Goal: Task Accomplishment & Management: Complete application form

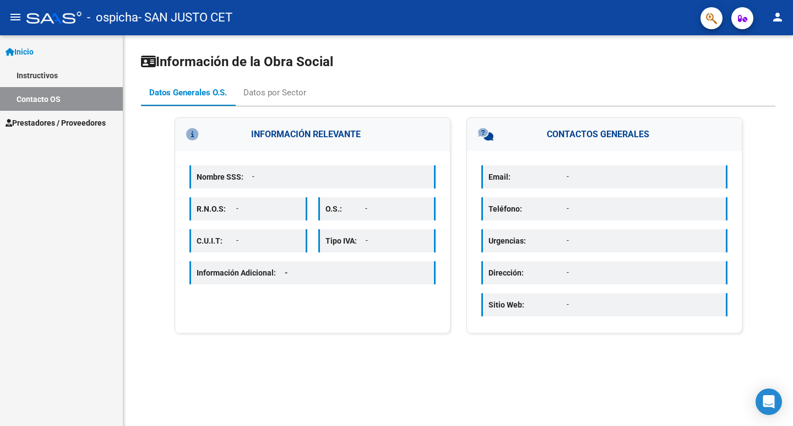
click at [29, 54] on span "Inicio" at bounding box center [20, 52] width 28 height 12
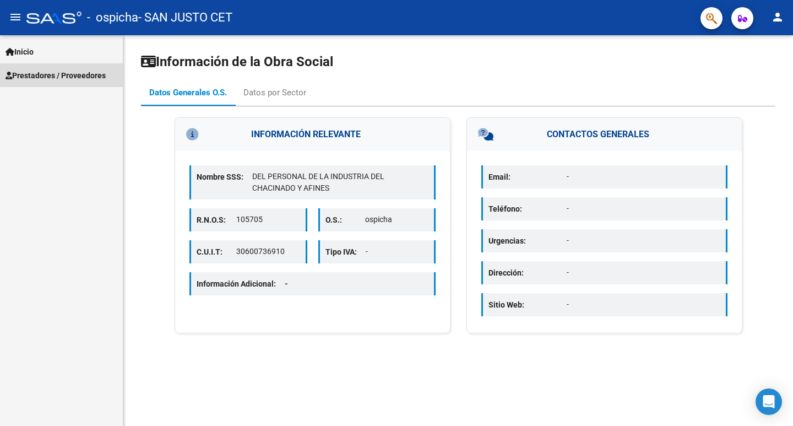
click at [64, 69] on span "Prestadores / Proveedores" at bounding box center [56, 75] width 100 height 12
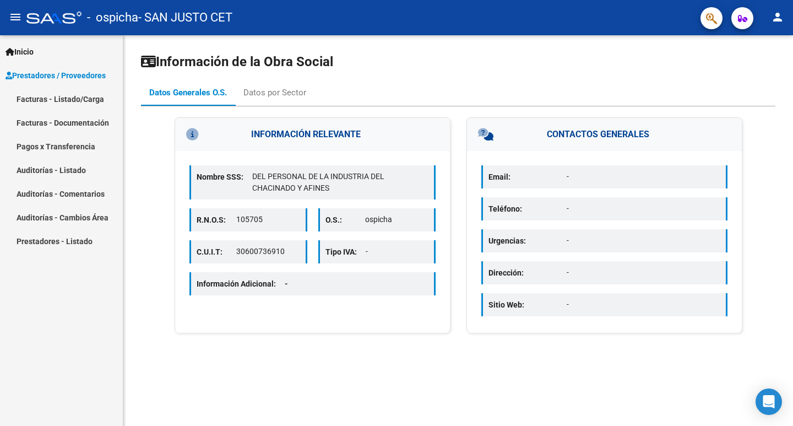
click at [73, 101] on link "Facturas - Listado/Carga" at bounding box center [61, 99] width 123 height 24
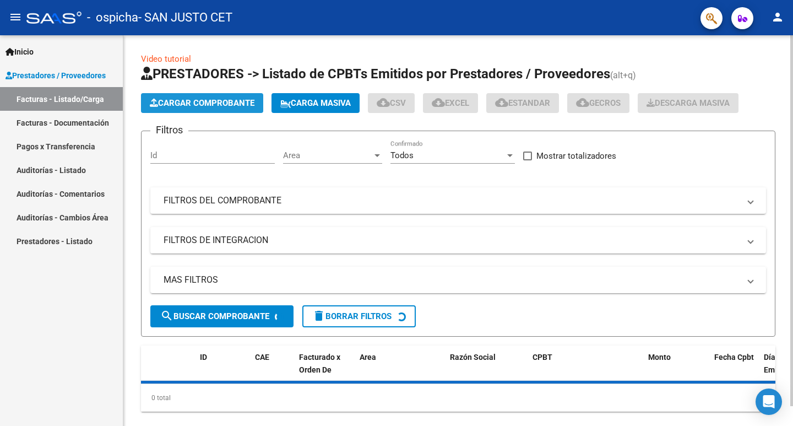
click at [199, 107] on span "Cargar Comprobante" at bounding box center [202, 103] width 105 height 10
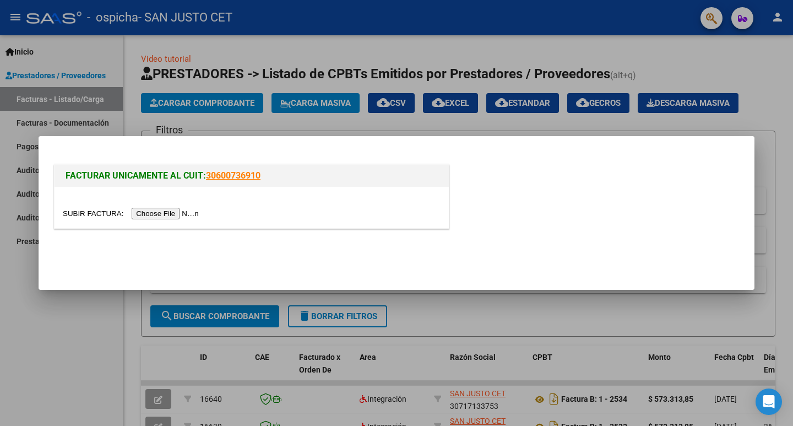
click at [202, 208] on input "file" at bounding box center [132, 214] width 139 height 12
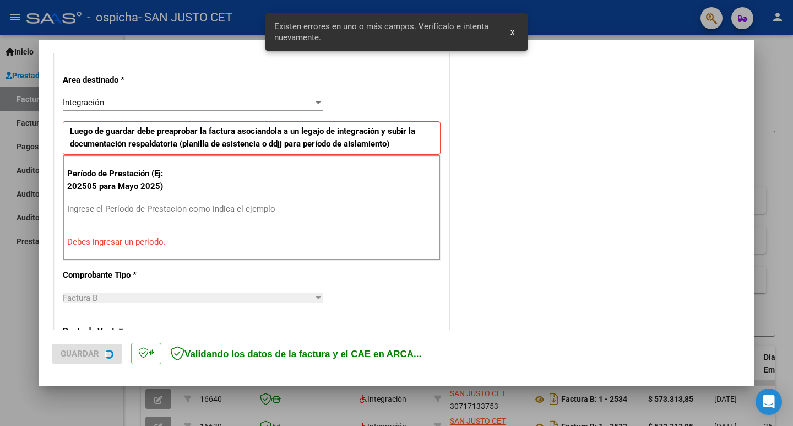
scroll to position [335, 0]
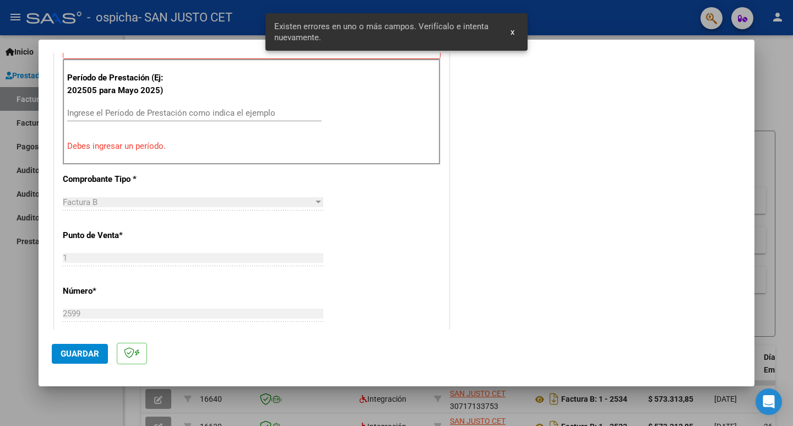
click at [138, 109] on input "Ingrese el Período de Prestación como indica el ejemplo" at bounding box center [194, 113] width 254 height 10
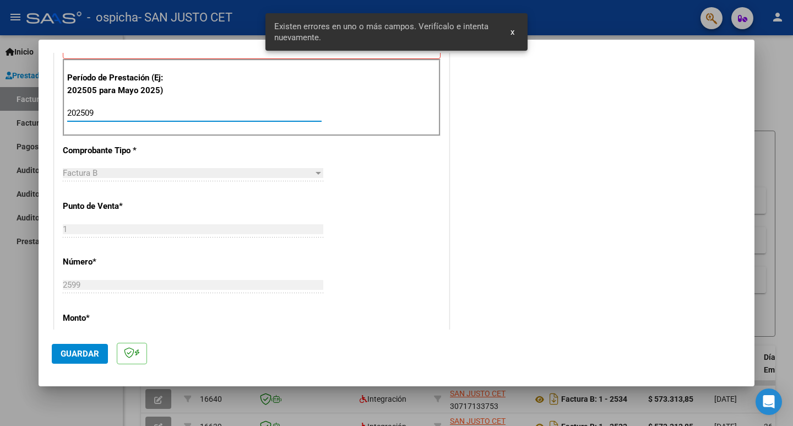
type input "202509"
click at [89, 361] on button "Guardar" at bounding box center [80, 354] width 56 height 20
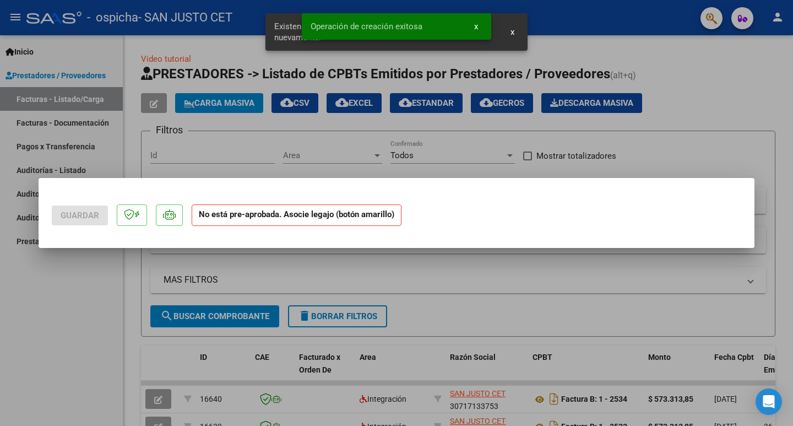
scroll to position [0, 0]
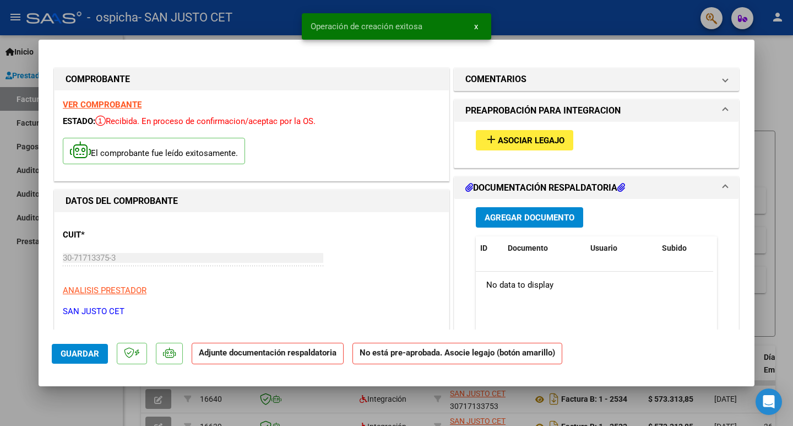
click at [545, 142] on span "Asociar Legajo" at bounding box center [531, 140] width 67 height 10
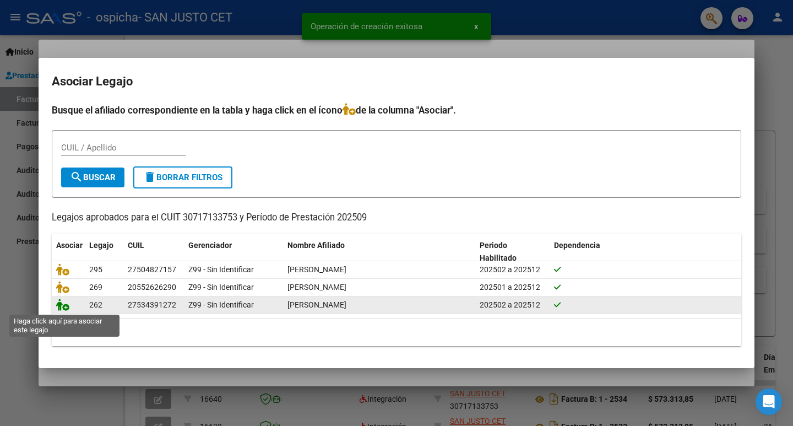
click at [66, 305] on icon at bounding box center [62, 305] width 13 height 12
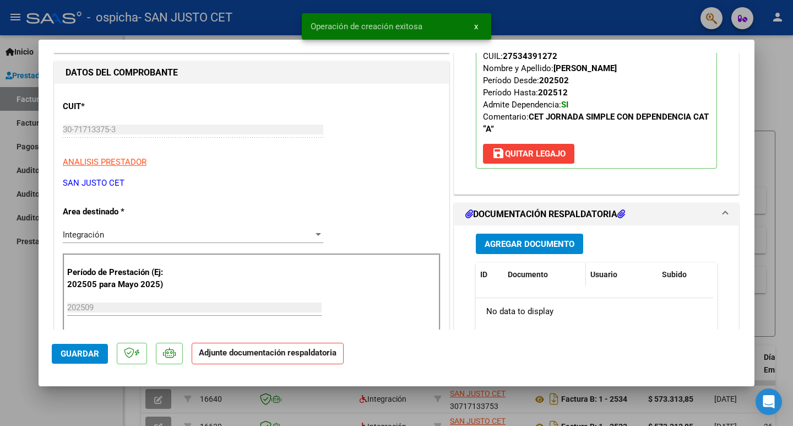
scroll to position [165, 0]
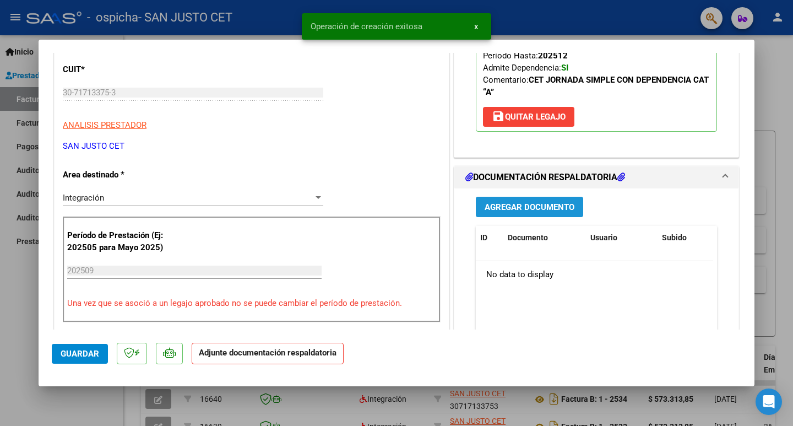
click at [514, 202] on span "Agregar Documento" at bounding box center [530, 207] width 90 height 10
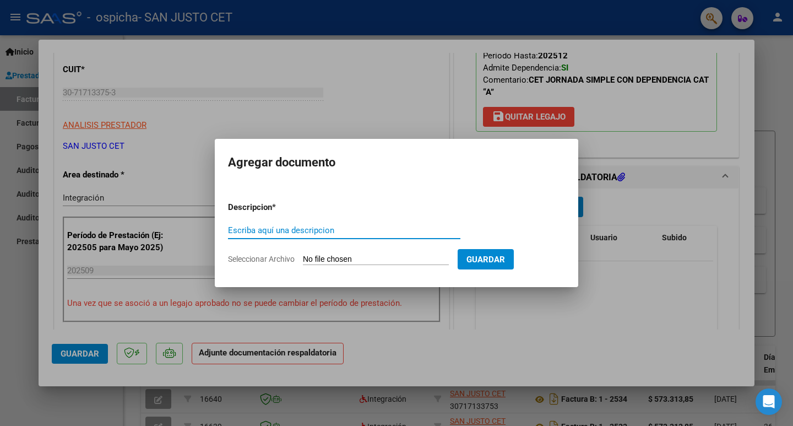
click at [335, 259] on input "Seleccionar Archivo" at bounding box center [376, 259] width 146 height 10
type input "C:\fakepath\AUT CET 2025 - [PERSON_NAME].pdf"
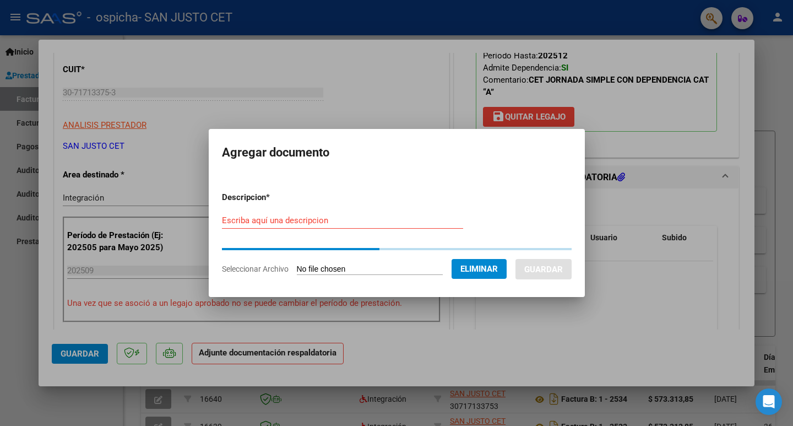
click at [235, 226] on div "Escriba aquí una descripcion" at bounding box center [342, 220] width 241 height 17
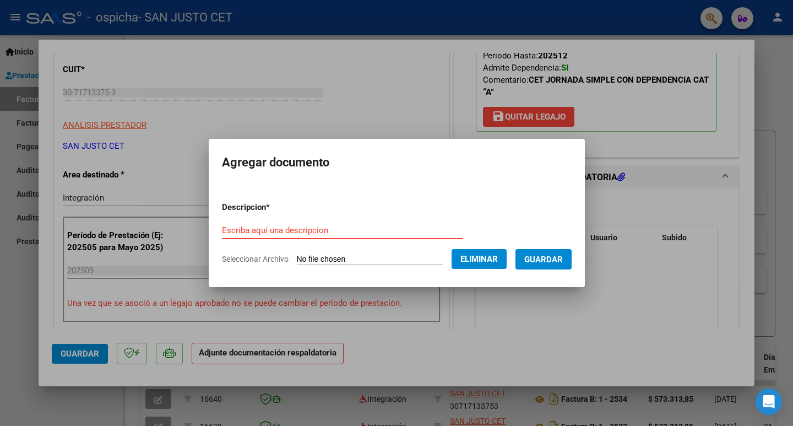
click at [235, 223] on div "Escriba aquí una descripcion" at bounding box center [342, 230] width 241 height 17
click at [237, 230] on input "Escriba aquí una descripcion" at bounding box center [342, 230] width 241 height 10
type input "autorizacion [PERSON_NAME]"
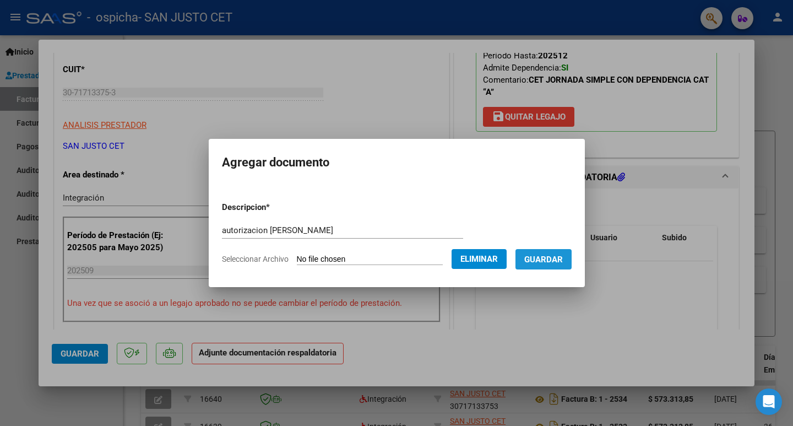
click at [556, 262] on span "Guardar" at bounding box center [543, 259] width 39 height 10
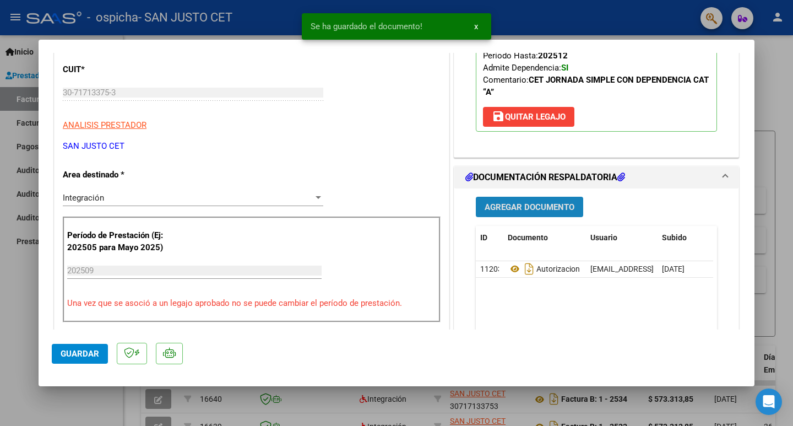
click at [506, 206] on span "Agregar Documento" at bounding box center [530, 207] width 90 height 10
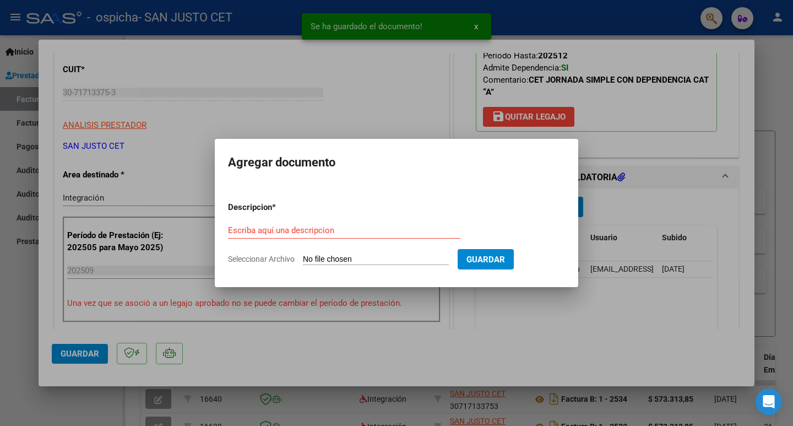
click at [322, 255] on input "Seleccionar Archivo" at bounding box center [376, 259] width 146 height 10
type input "C:\fakepath\FC OSPICHA MENDOZA [DATE].pdf"
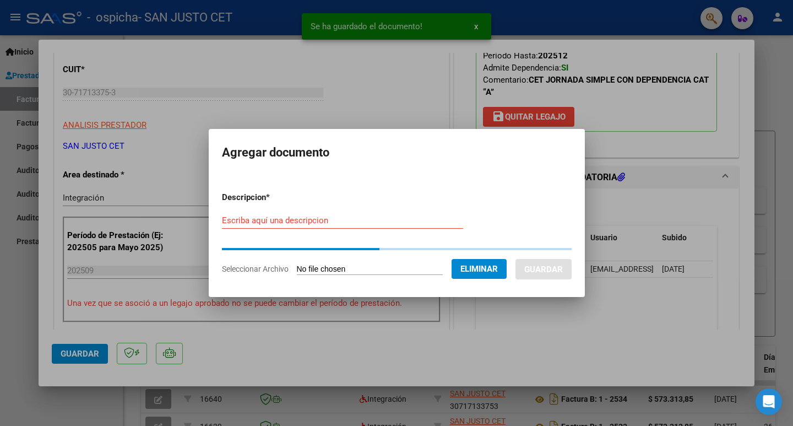
click at [262, 219] on form "Descripcion * Escriba aquí una descripcion Seleccionar Archivo Eliminar Guardar" at bounding box center [397, 233] width 350 height 100
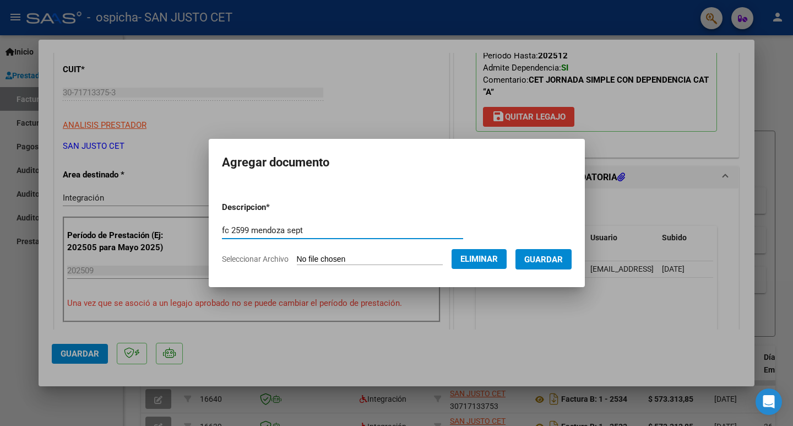
type input "fc 2599 mendoza sept"
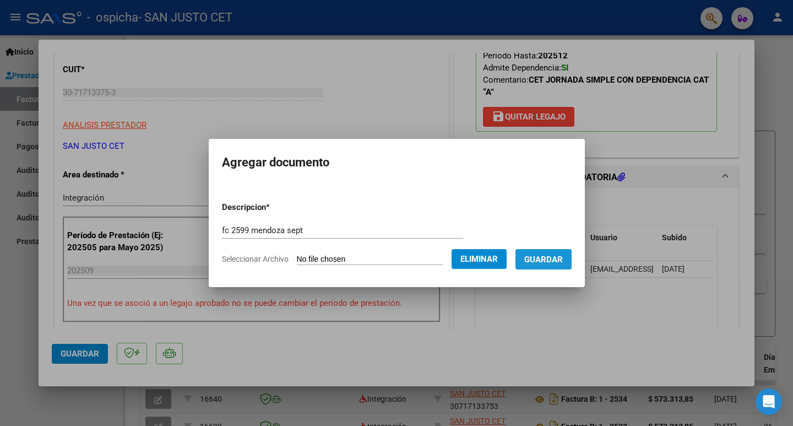
click at [537, 265] on button "Guardar" at bounding box center [544, 259] width 56 height 20
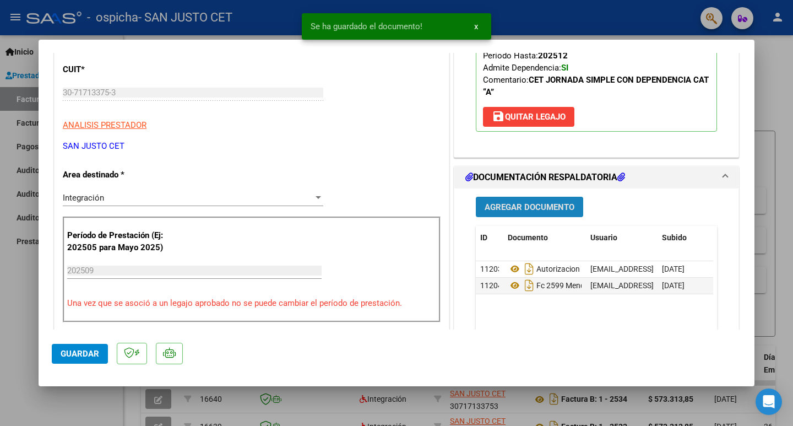
click at [517, 207] on span "Agregar Documento" at bounding box center [530, 207] width 90 height 10
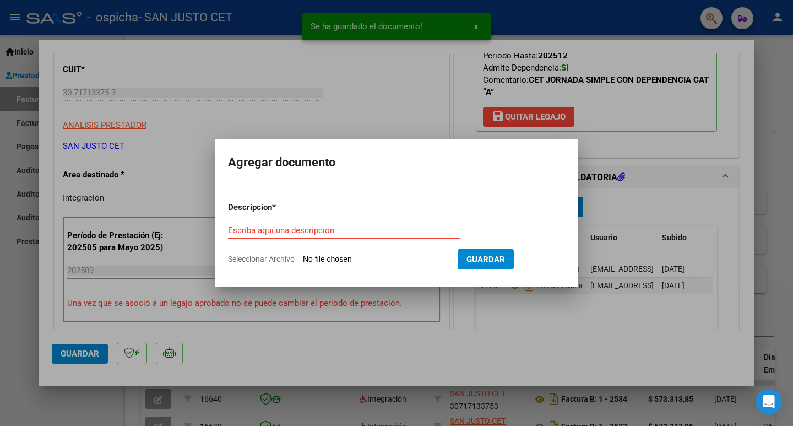
click at [332, 255] on input "Seleccionar Archivo" at bounding box center [376, 259] width 146 height 10
type input "C:\fakepath\RESERVA DE VACANTE [PERSON_NAME].pdf"
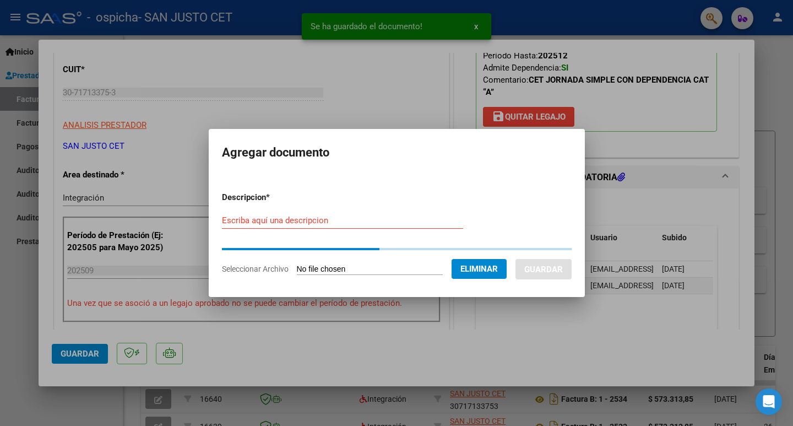
click at [290, 219] on input "Escriba aquí una descripcion" at bounding box center [342, 220] width 241 height 10
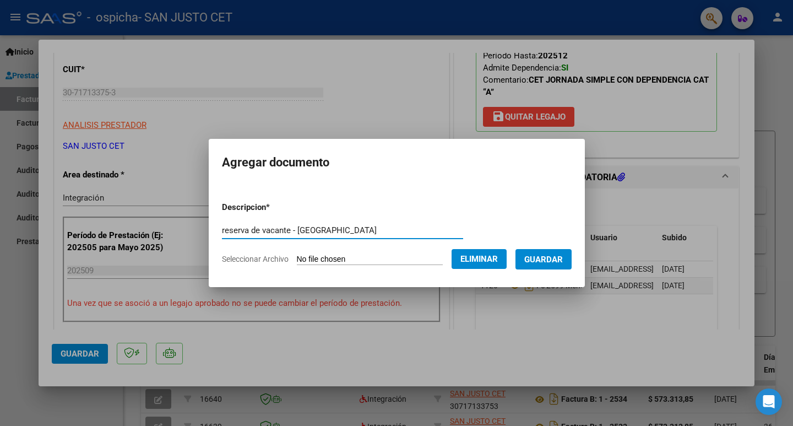
type input "reserva de vacante - [GEOGRAPHIC_DATA]"
click at [563, 263] on span "Guardar" at bounding box center [543, 259] width 39 height 10
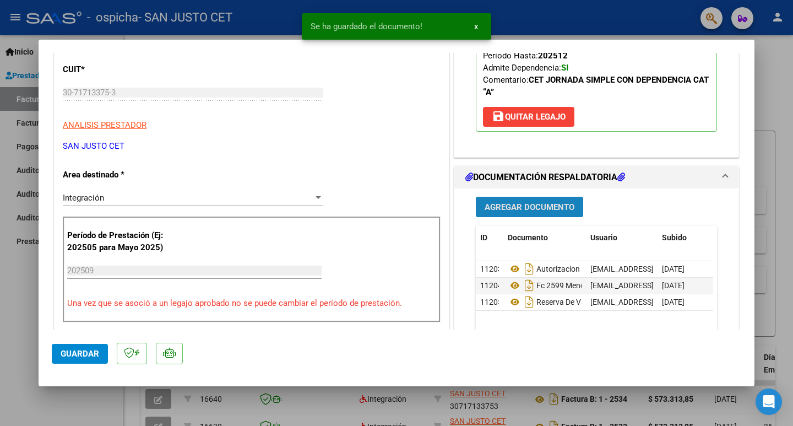
click at [511, 205] on span "Agregar Documento" at bounding box center [530, 207] width 90 height 10
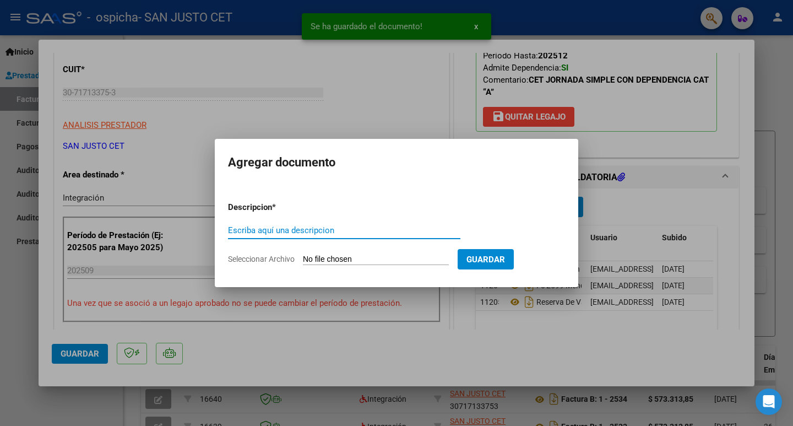
click at [340, 259] on input "Seleccionar Archivo" at bounding box center [376, 259] width 146 height 10
type input "C:\fakepath\SEPT ASIST - [PERSON_NAME] ([PERSON_NAME]).pdf"
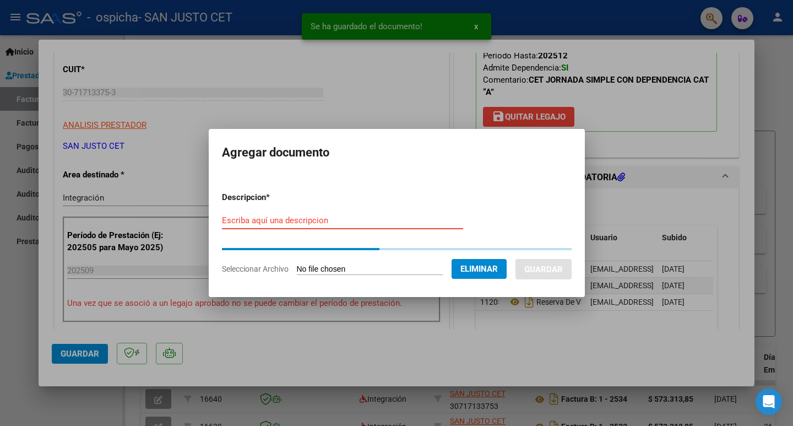
click at [264, 219] on input "Escriba aquí una descripcion" at bounding box center [342, 220] width 241 height 10
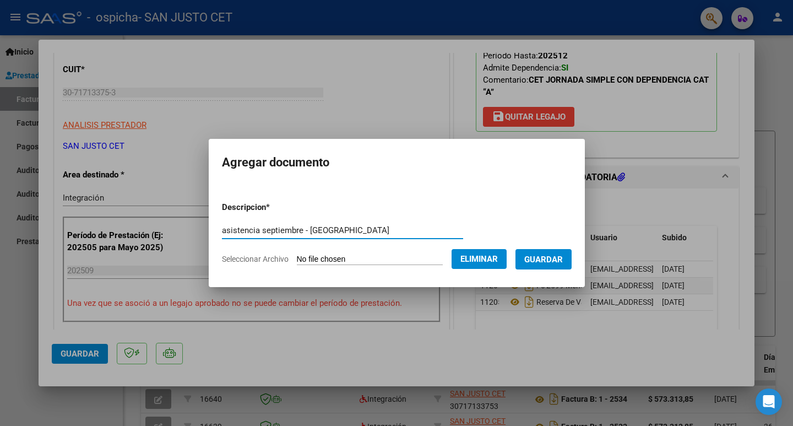
type input "asistencia septiembre - [GEOGRAPHIC_DATA]"
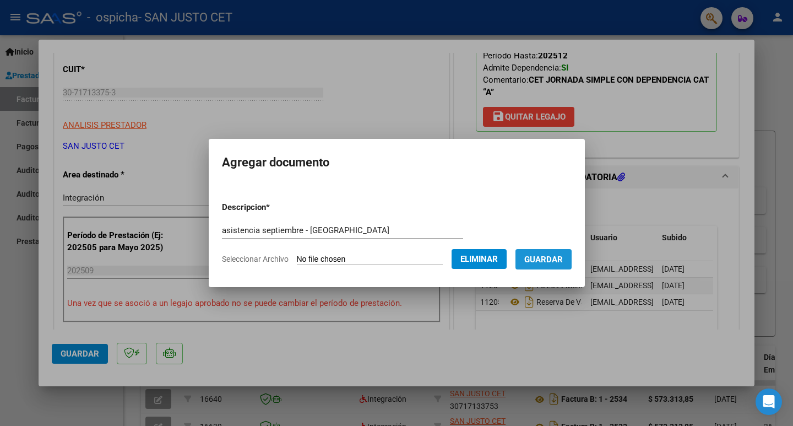
click at [563, 255] on span "Guardar" at bounding box center [543, 259] width 39 height 10
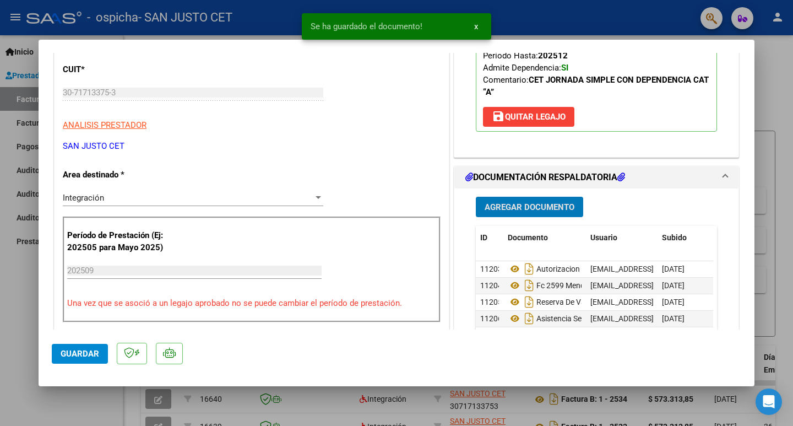
click at [75, 356] on span "Guardar" at bounding box center [80, 354] width 39 height 10
click at [25, 323] on div at bounding box center [396, 213] width 793 height 426
type input "$ 0,00"
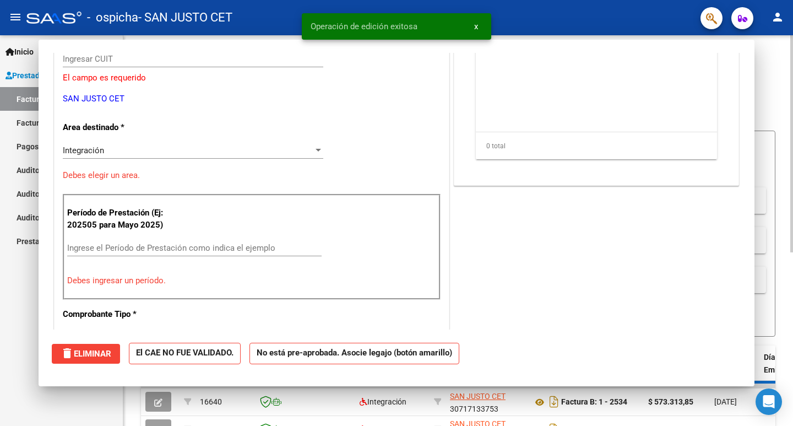
scroll to position [132, 0]
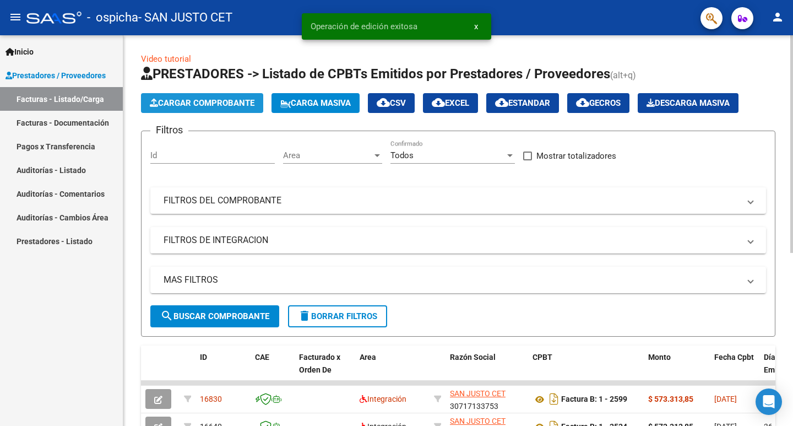
click at [222, 101] on span "Cargar Comprobante" at bounding box center [202, 103] width 105 height 10
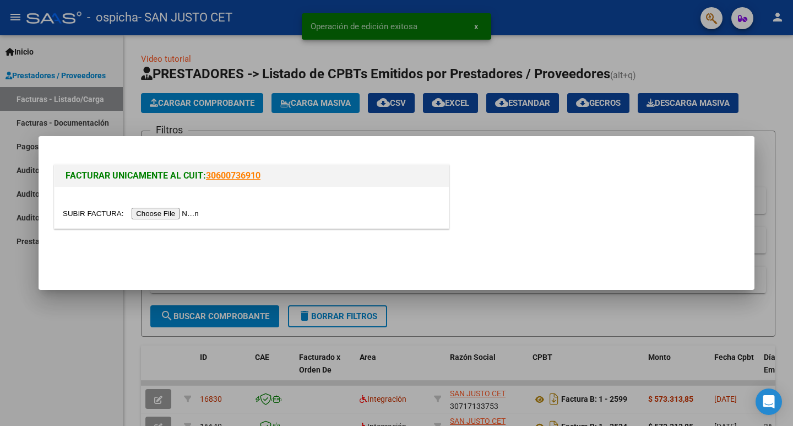
click at [200, 216] on input "file" at bounding box center [132, 214] width 139 height 12
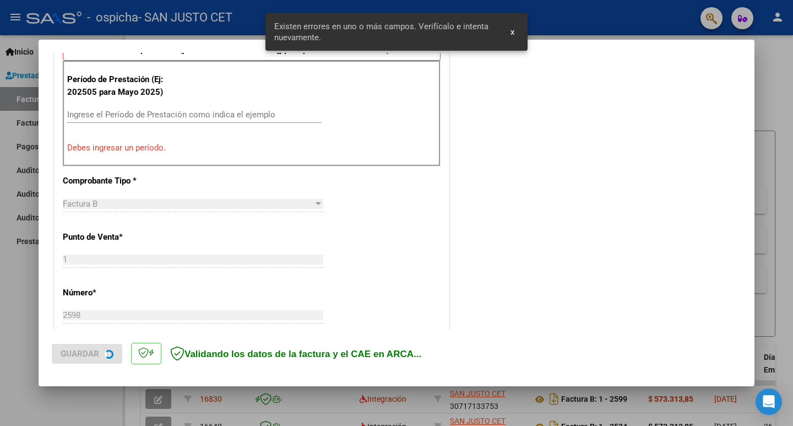
scroll to position [335, 0]
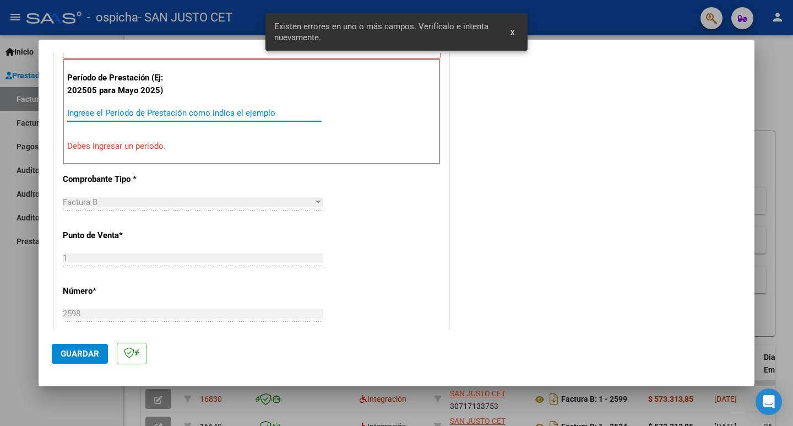
click at [113, 113] on input "Ingrese el Período de Prestación como indica el ejemplo" at bounding box center [194, 113] width 254 height 10
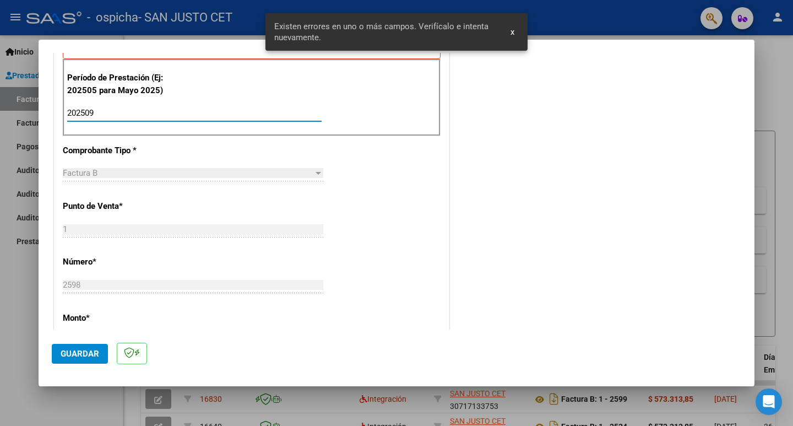
type input "202509"
click at [85, 354] on span "Guardar" at bounding box center [80, 354] width 39 height 10
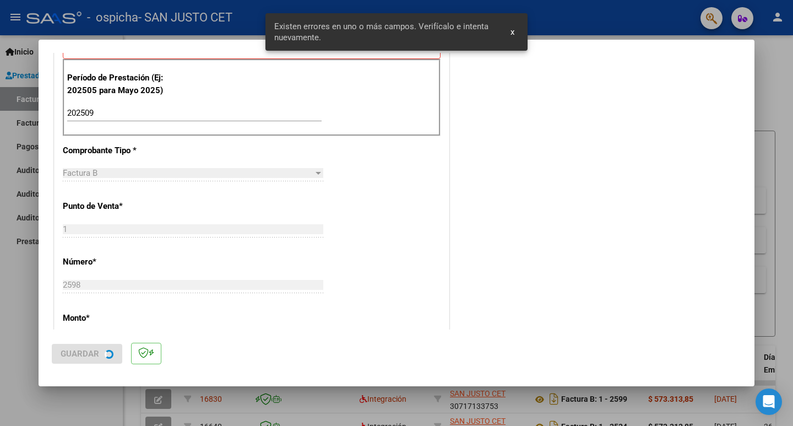
scroll to position [0, 0]
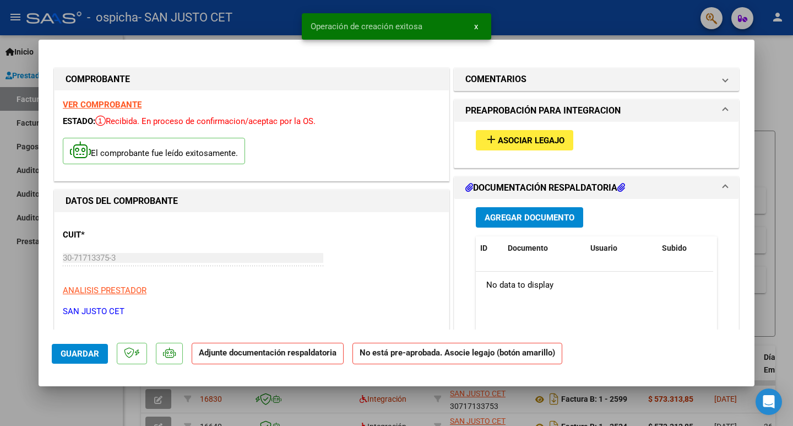
click at [554, 140] on span "Asociar Legajo" at bounding box center [531, 140] width 67 height 10
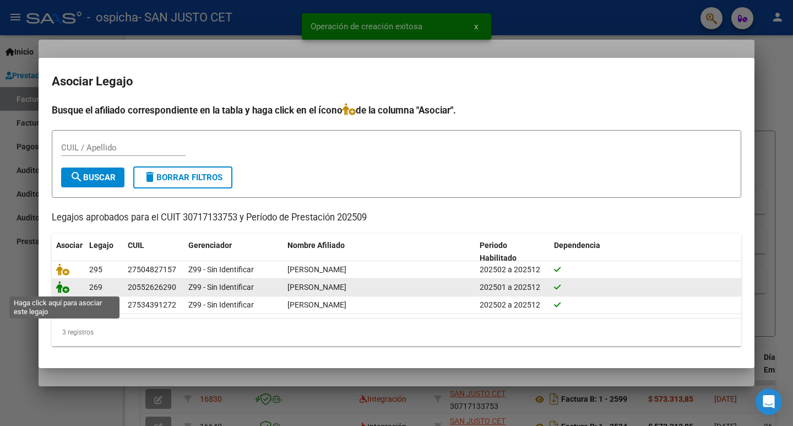
click at [58, 292] on icon at bounding box center [62, 287] width 13 height 12
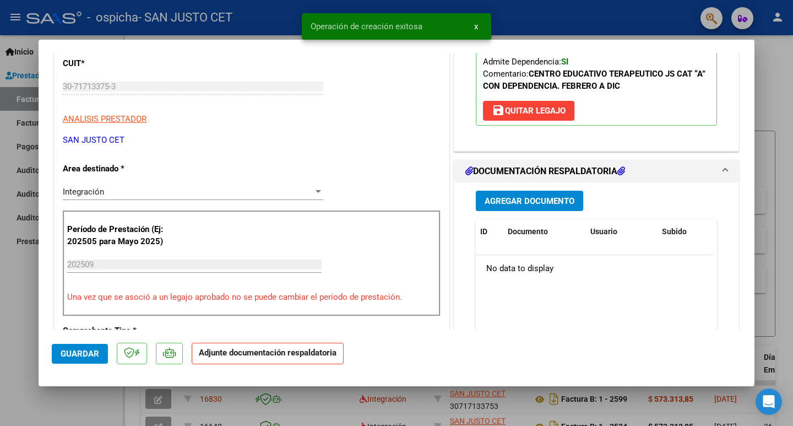
scroll to position [220, 0]
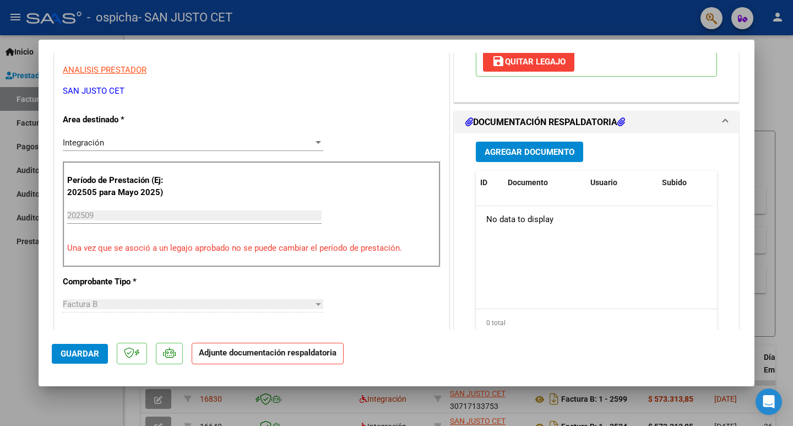
click at [512, 144] on button "Agregar Documento" at bounding box center [529, 152] width 107 height 20
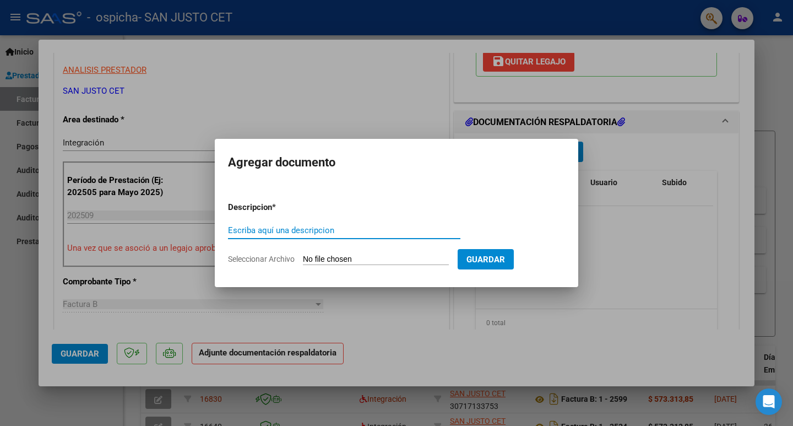
click at [336, 260] on input "Seleccionar Archivo" at bounding box center [376, 259] width 146 height 10
type input "C:\fakepath\AUT 2025 - [PERSON_NAME] - OSPICHA.pdf"
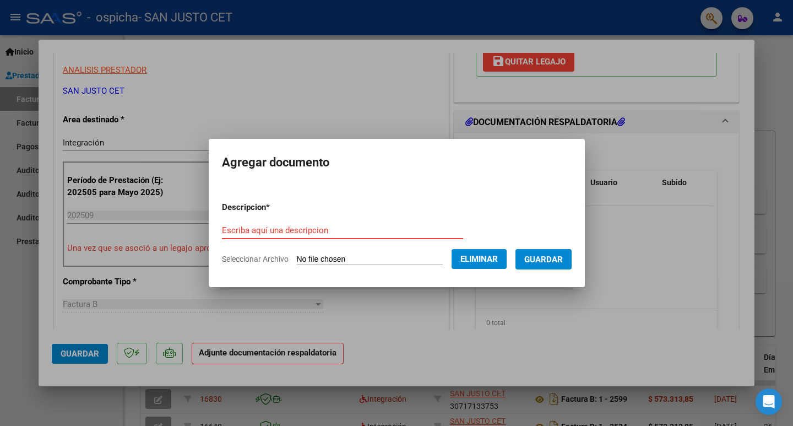
click at [268, 225] on input "Escriba aquí una descripcion" at bounding box center [342, 230] width 241 height 10
type input "AUTORIZACION PAEZ"
click at [547, 257] on span "Guardar" at bounding box center [543, 259] width 39 height 10
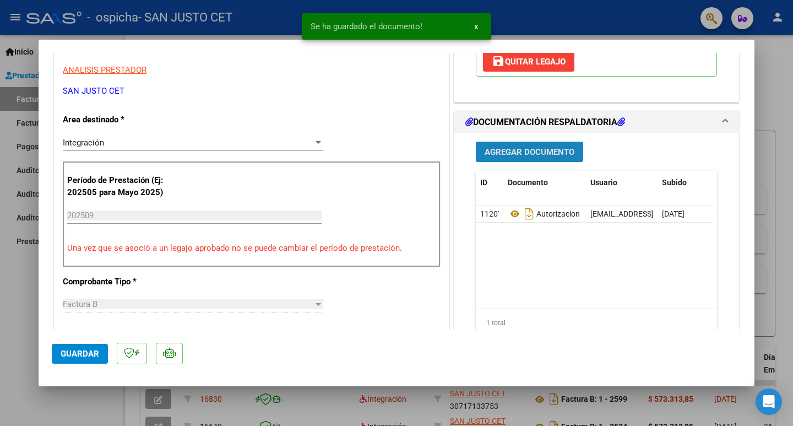
click at [512, 148] on span "Agregar Documento" at bounding box center [530, 152] width 90 height 10
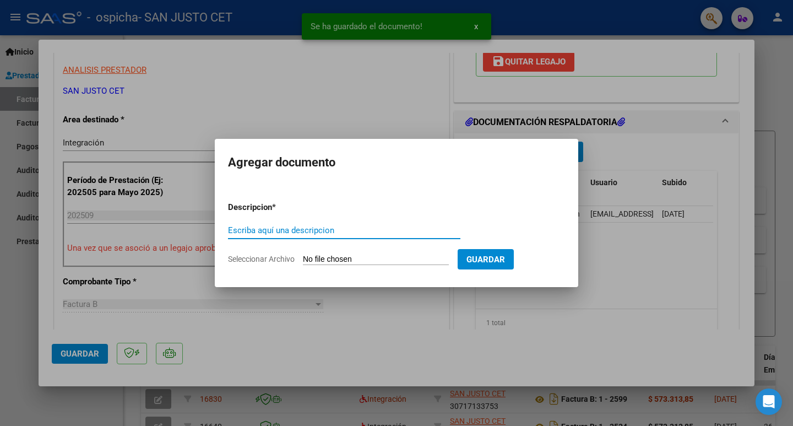
click at [331, 258] on input "Seleccionar Archivo" at bounding box center [376, 259] width 146 height 10
type input "C:\fakepath\FC OSPICHA PAEZ [DATE].pdf"
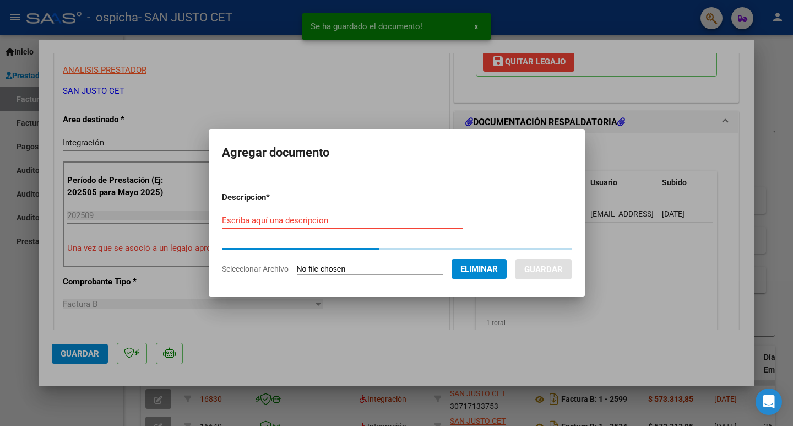
click at [254, 220] on form "Descripcion * Escriba aquí una descripcion Seleccionar Archivo Eliminar Guardar" at bounding box center [397, 233] width 350 height 100
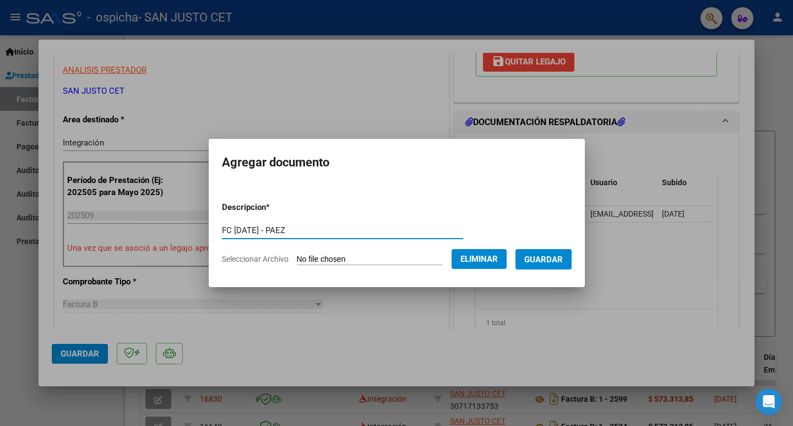
type input "FC [DATE] - PAEZ"
click at [551, 263] on span "Guardar" at bounding box center [543, 259] width 39 height 10
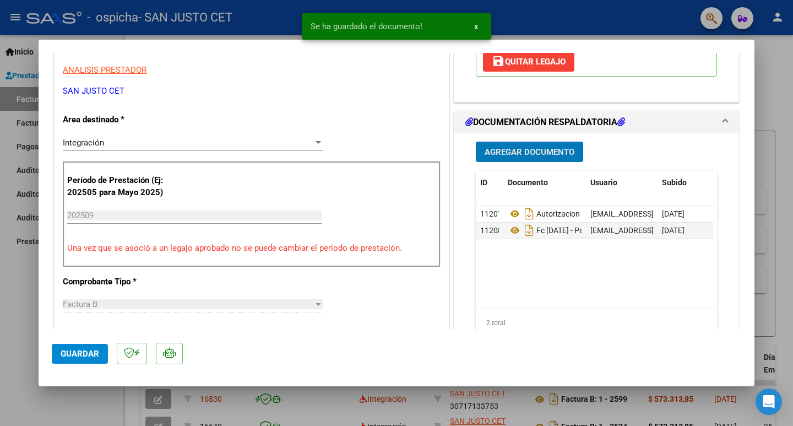
click at [500, 154] on span "Agregar Documento" at bounding box center [530, 152] width 90 height 10
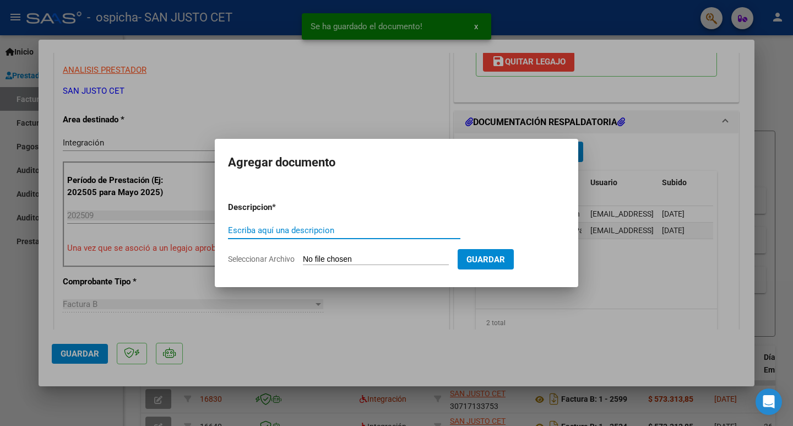
click at [339, 256] on input "Seleccionar Archivo" at bounding box center [376, 259] width 146 height 10
type input "C:\fakepath\RESERVA DE VACANTE.pdf"
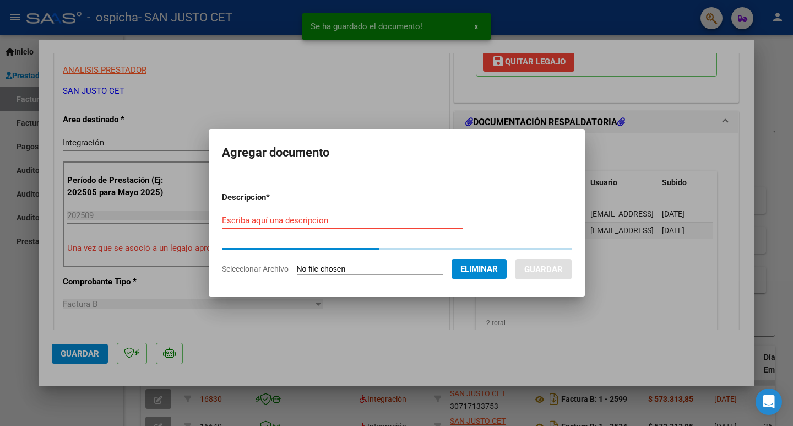
click at [255, 221] on input "Escriba aquí una descripcion" at bounding box center [342, 220] width 241 height 10
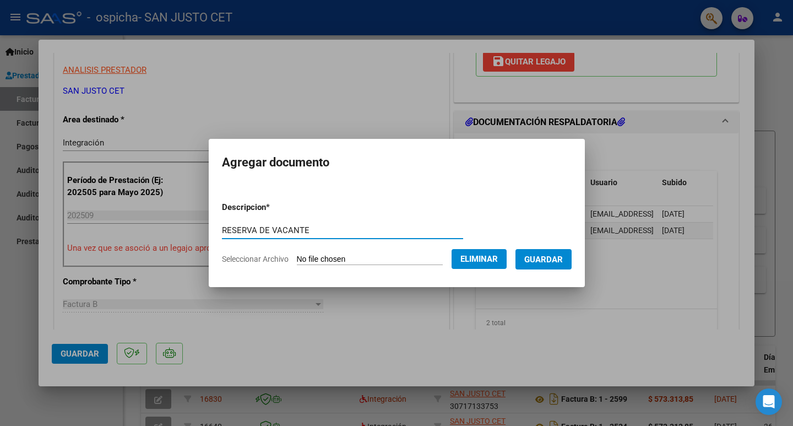
type input "RESERVA DE VACANTE"
click at [572, 257] on button "Guardar" at bounding box center [544, 259] width 56 height 20
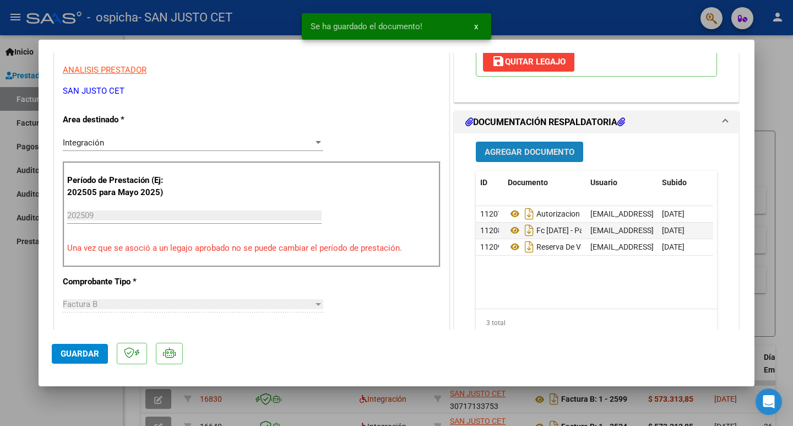
click at [510, 155] on span "Agregar Documento" at bounding box center [530, 152] width 90 height 10
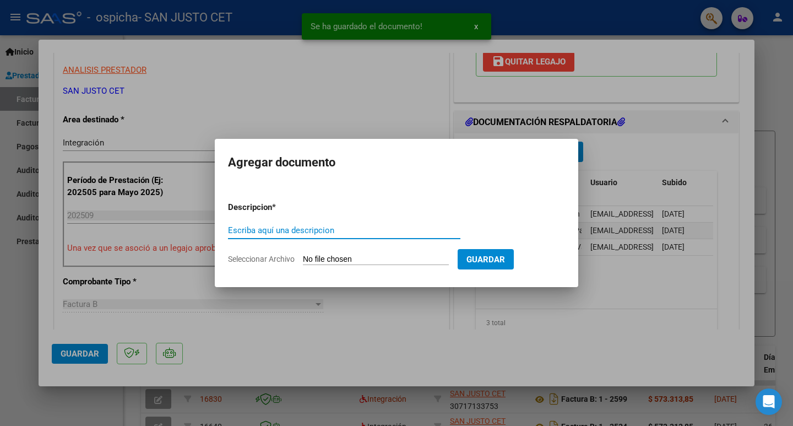
click at [319, 258] on input "Seleccionar Archivo" at bounding box center [376, 259] width 146 height 10
type input "C:\fakepath\SEPT ASIST - [PERSON_NAME] (OSPICHA).pdf"
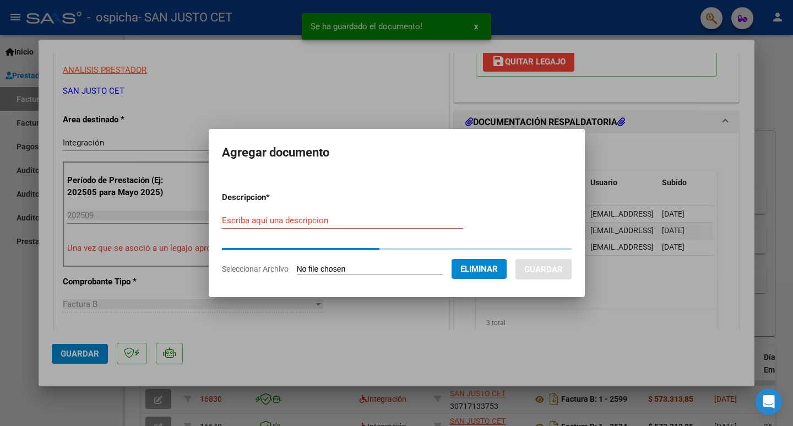
click at [235, 227] on div "Escriba aquí una descripcion" at bounding box center [342, 220] width 241 height 17
click at [230, 221] on input "Escriba aquí una descripcion" at bounding box center [342, 220] width 241 height 10
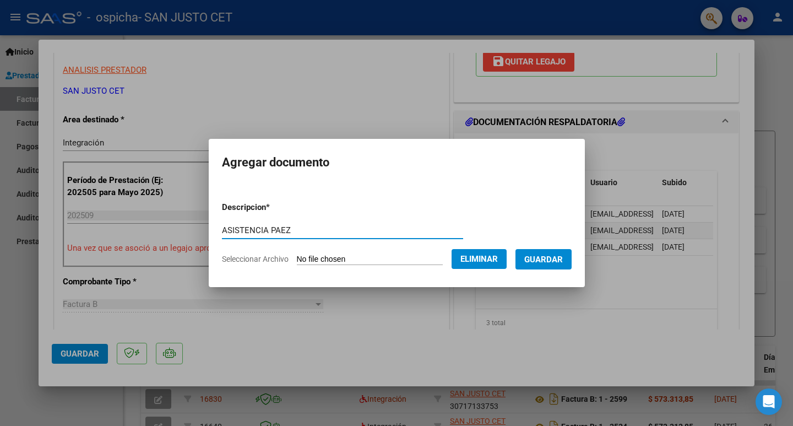
type input "ASISTENCIA PAEZ"
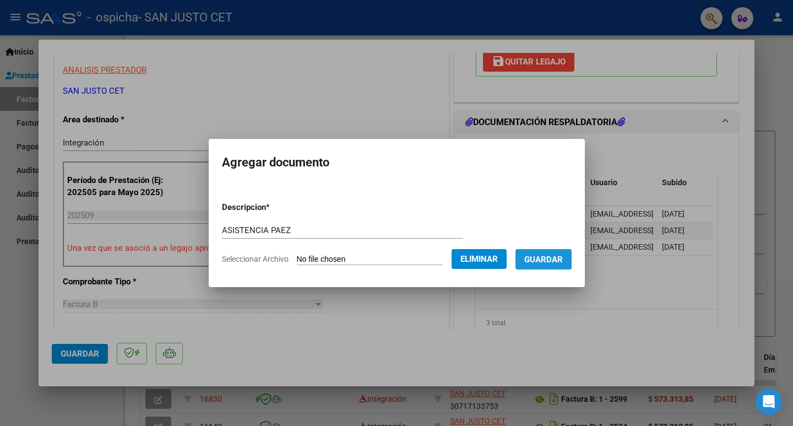
click at [563, 256] on span "Guardar" at bounding box center [543, 259] width 39 height 10
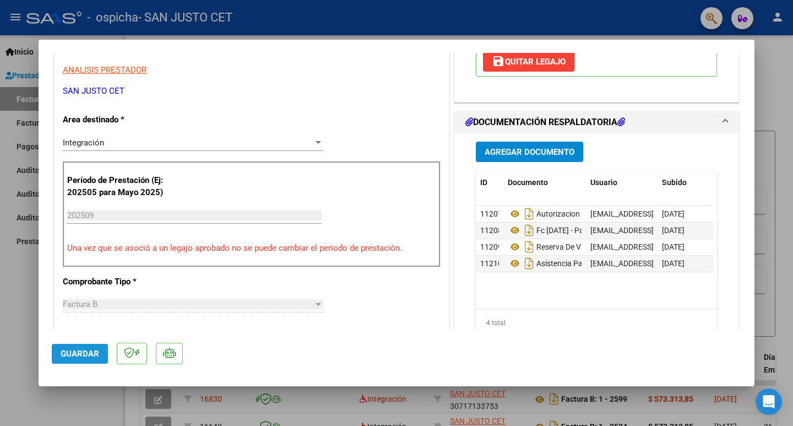
click at [94, 346] on button "Guardar" at bounding box center [80, 354] width 56 height 20
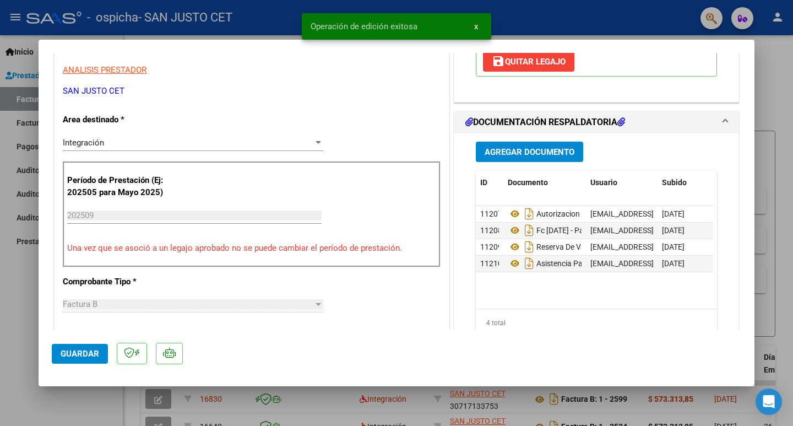
click at [15, 317] on div at bounding box center [396, 213] width 793 height 426
type input "$ 0,00"
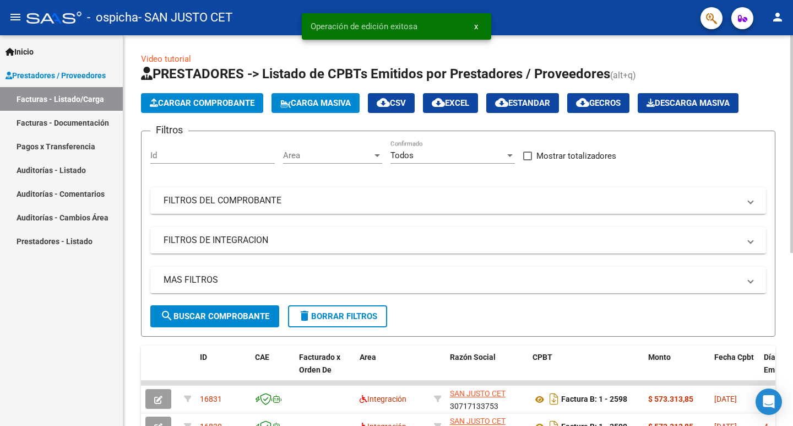
click at [200, 113] on app-list-header "PRESTADORES -> Listado de CPBTs Emitidos por Prestadores / Proveedores (alt+q) …" at bounding box center [458, 201] width 634 height 272
click at [200, 106] on span "Cargar Comprobante" at bounding box center [202, 103] width 105 height 10
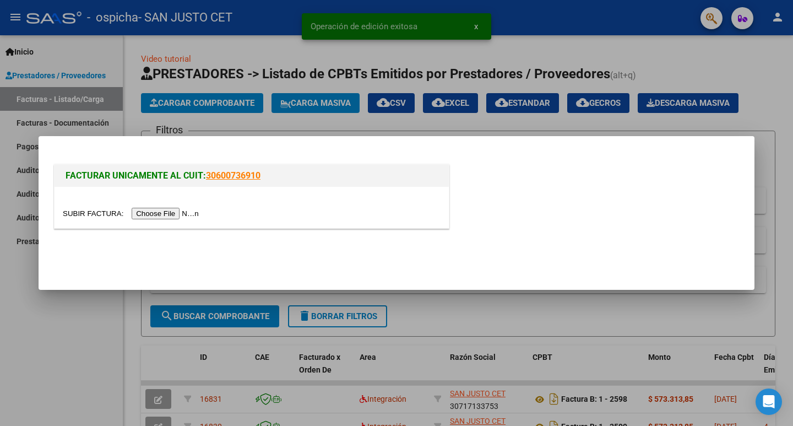
click at [202, 213] on input "file" at bounding box center [132, 214] width 139 height 12
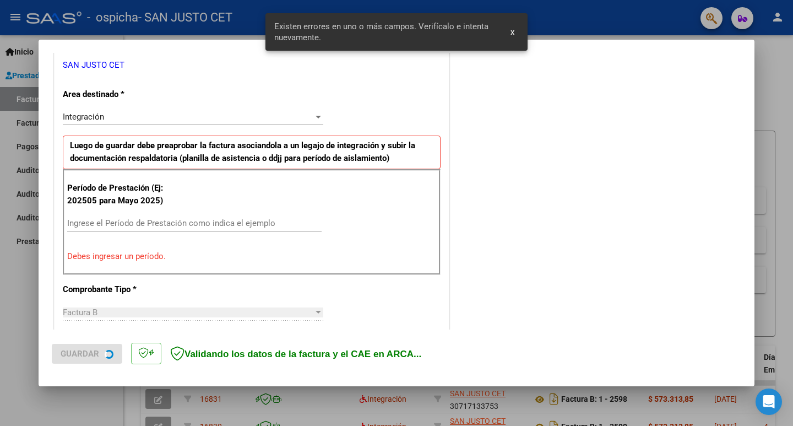
scroll to position [280, 0]
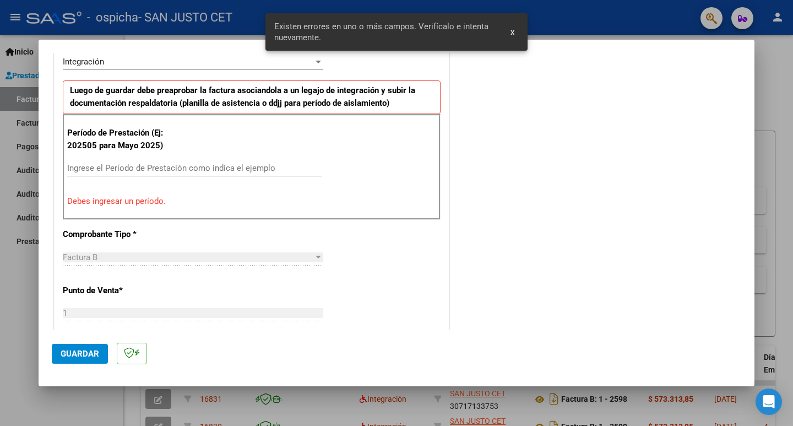
click at [93, 162] on div "Ingrese el Período de Prestación como indica el ejemplo" at bounding box center [194, 168] width 254 height 17
click at [124, 171] on input "Ingrese el Período de Prestación como indica el ejemplo" at bounding box center [194, 168] width 254 height 10
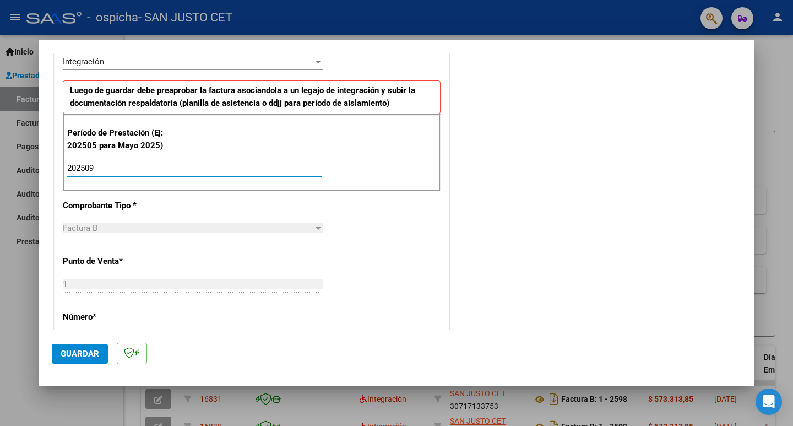
type input "202509"
click at [79, 357] on span "Guardar" at bounding box center [80, 354] width 39 height 10
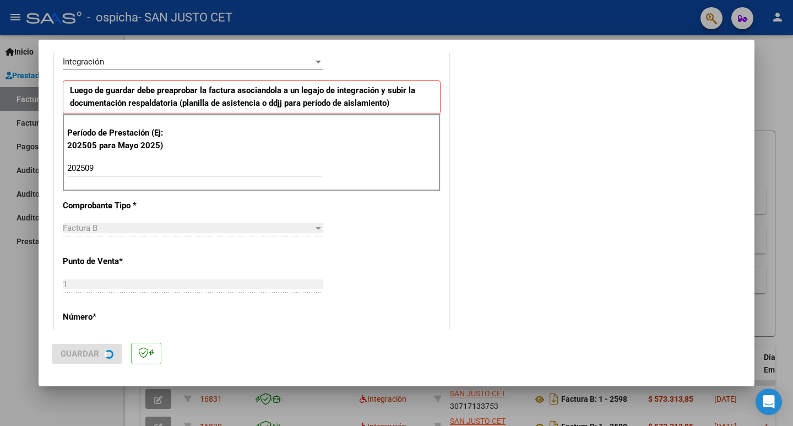
scroll to position [0, 0]
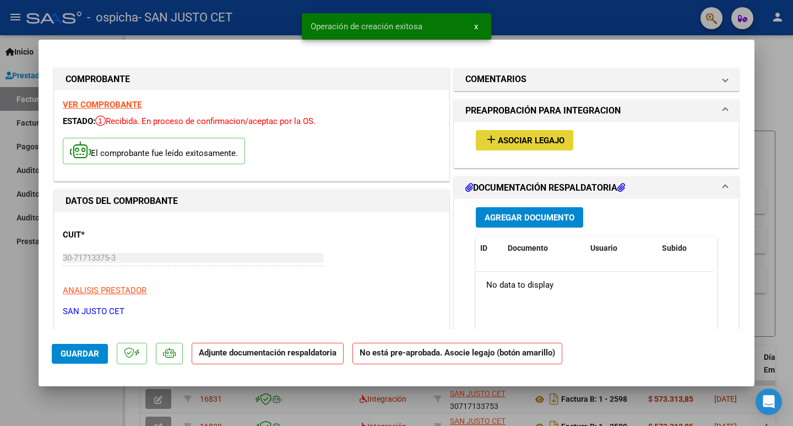
click at [532, 137] on span "Asociar Legajo" at bounding box center [531, 140] width 67 height 10
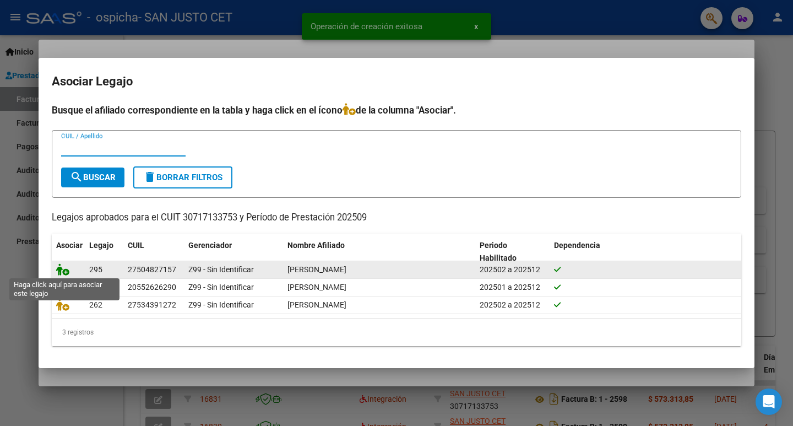
click at [61, 267] on icon at bounding box center [62, 269] width 13 height 12
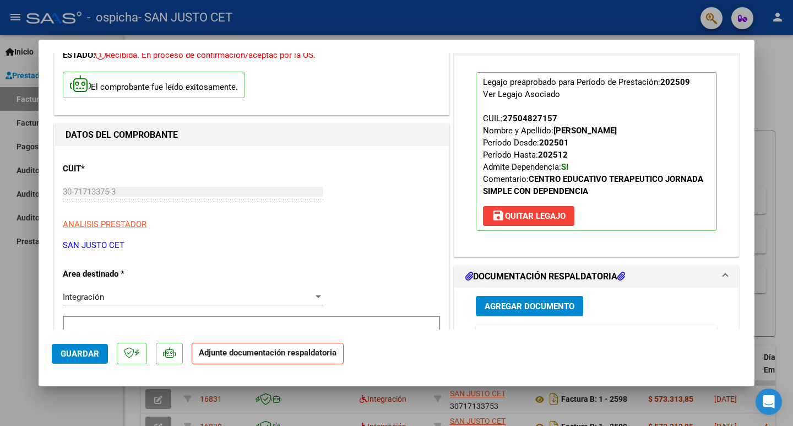
scroll to position [165, 0]
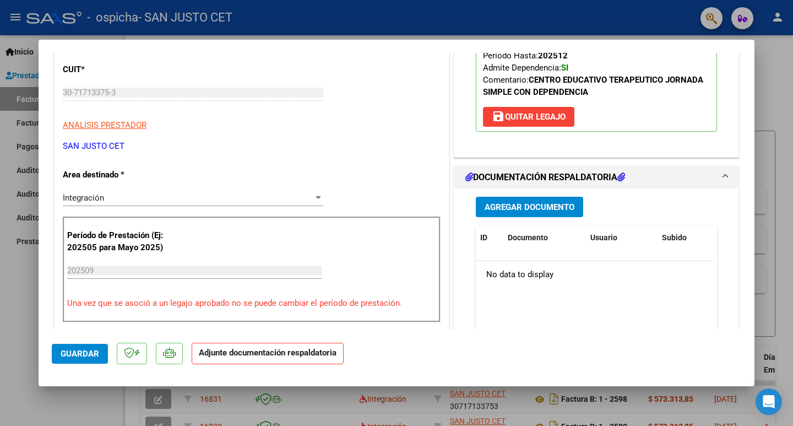
click at [502, 202] on span "Agregar Documento" at bounding box center [530, 207] width 90 height 10
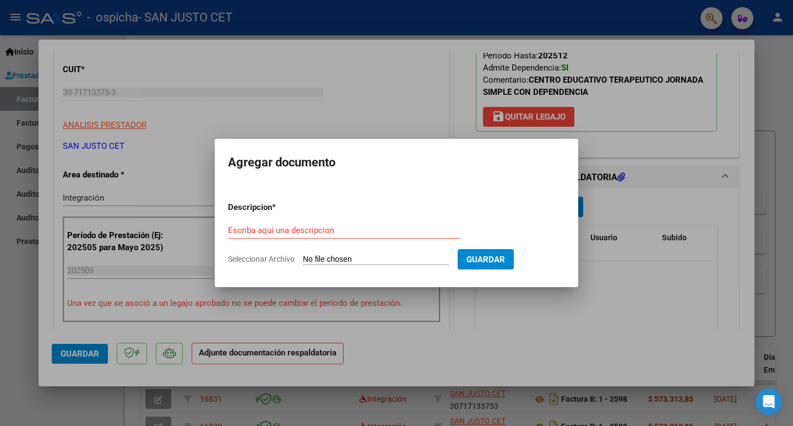
click at [345, 254] on input "Seleccionar Archivo" at bounding box center [376, 259] width 146 height 10
type input "C:\fakepath\AUT 2025 [PERSON_NAME] - OSPICHA.pdf"
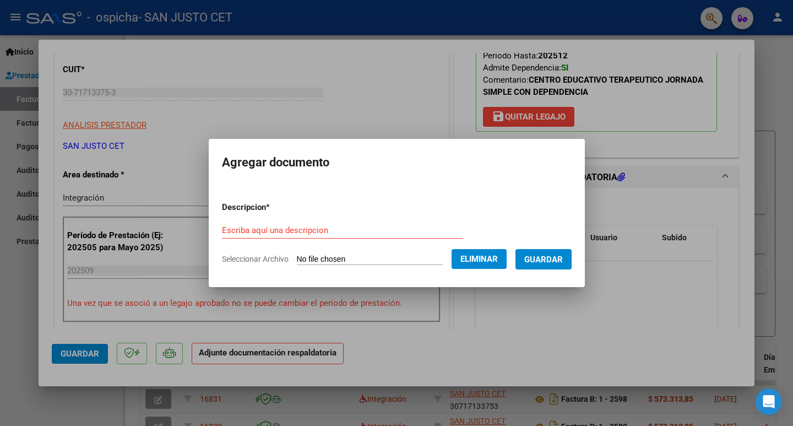
click at [279, 228] on input "Escriba aquí una descripcion" at bounding box center [342, 230] width 241 height 10
type input "AUTORIZAICON SILVEIRA"
click at [558, 262] on span "Guardar" at bounding box center [543, 259] width 39 height 10
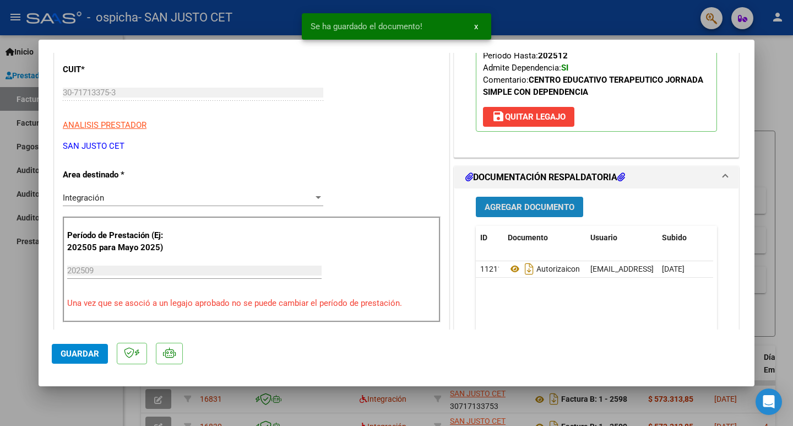
click at [528, 202] on span "Agregar Documento" at bounding box center [530, 207] width 90 height 10
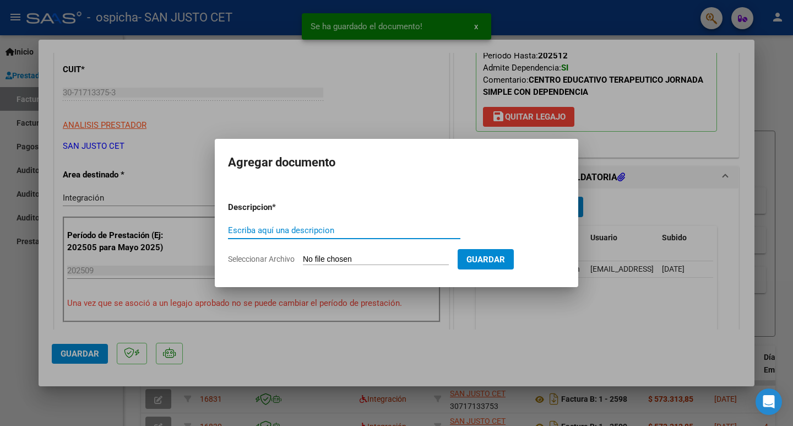
click at [328, 259] on input "Seleccionar Archivo" at bounding box center [376, 259] width 146 height 10
type input "C:\fakepath\FC OSPICHA SILVEIRA [DATE].pdf"
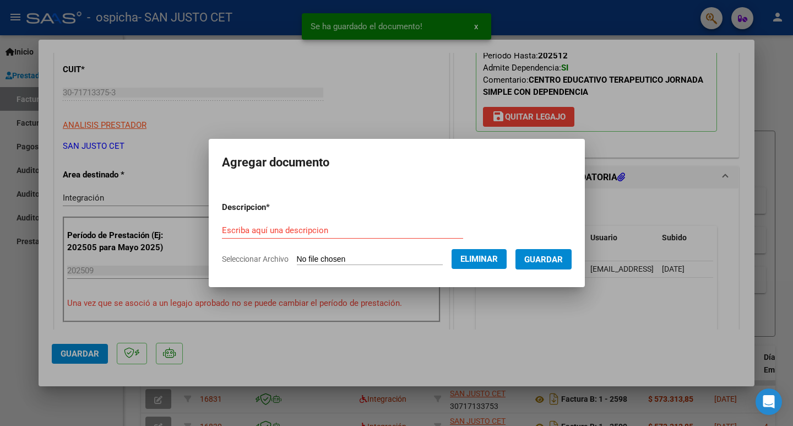
click at [251, 231] on input "Escriba aquí una descripcion" at bounding box center [342, 230] width 241 height 10
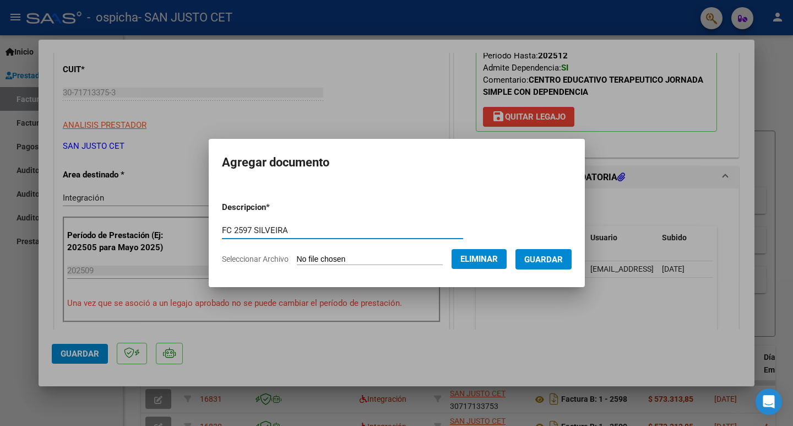
type input "FC 2597 SILVEIRA"
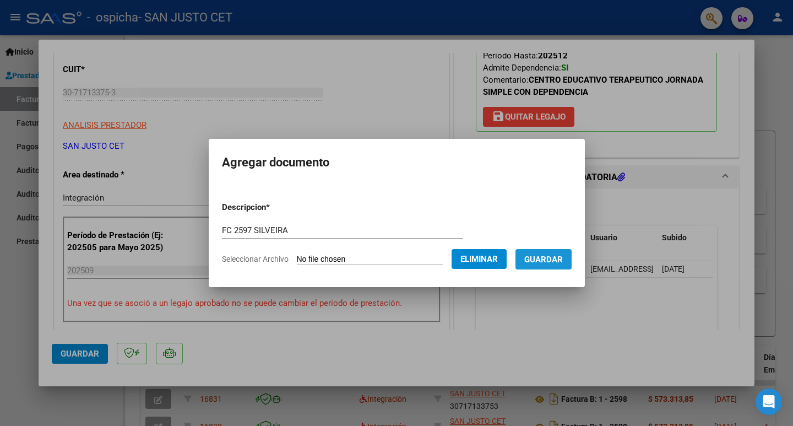
click at [554, 257] on span "Guardar" at bounding box center [543, 259] width 39 height 10
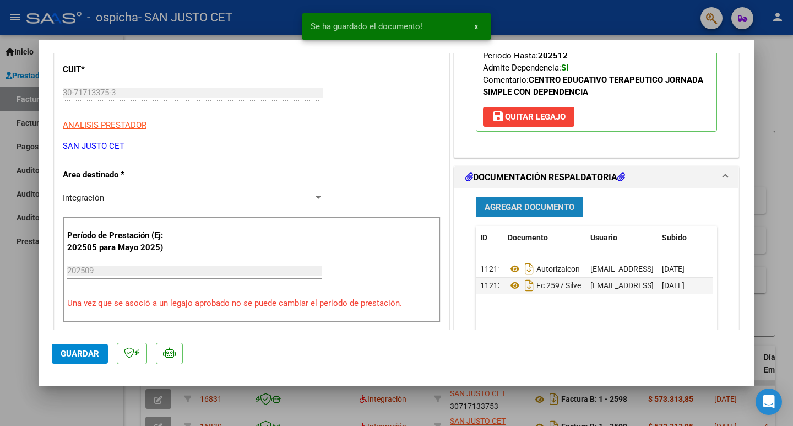
click at [544, 211] on span "Agregar Documento" at bounding box center [530, 207] width 90 height 10
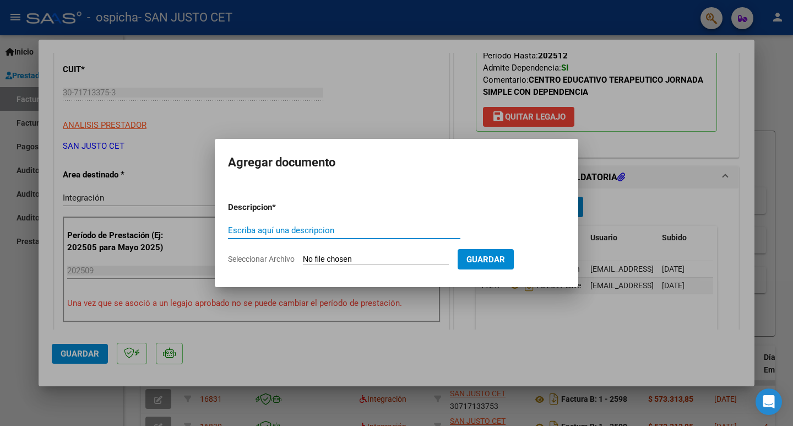
click at [337, 259] on input "Seleccionar Archivo" at bounding box center [376, 259] width 146 height 10
type input "C:\fakepath\SEPTIEMBRE ASIST - [PERSON_NAME](OSPICHA).pdf"
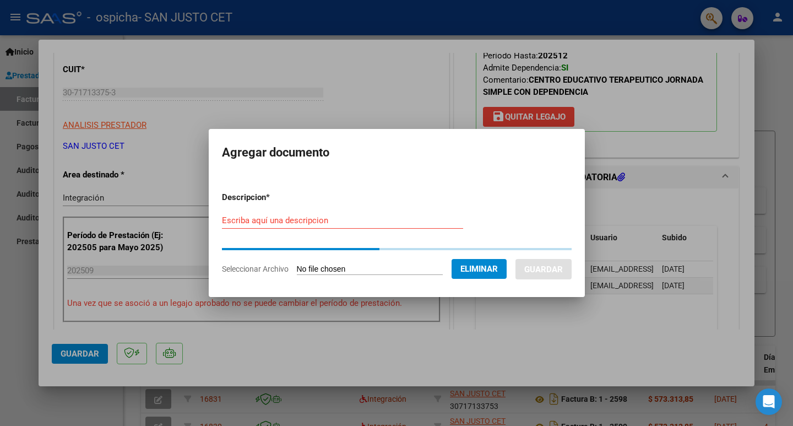
click at [260, 221] on input "Escriba aquí una descripcion" at bounding box center [342, 220] width 241 height 10
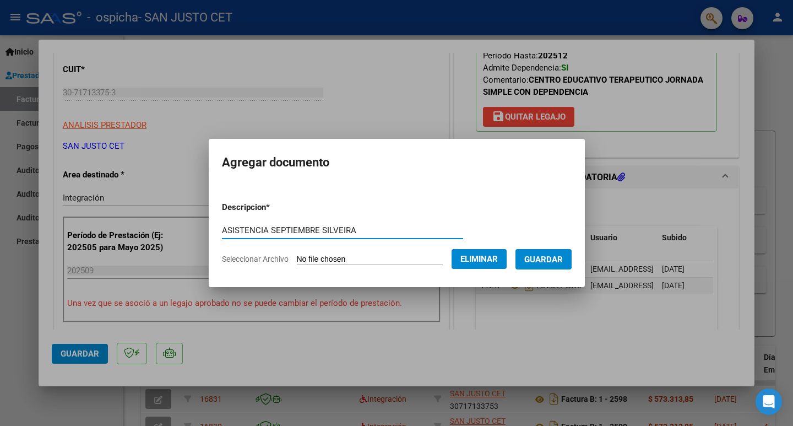
type input "ASISTENCIA SEPTIEMBRE SILVEIRA"
click at [561, 269] on button "Guardar" at bounding box center [544, 259] width 56 height 20
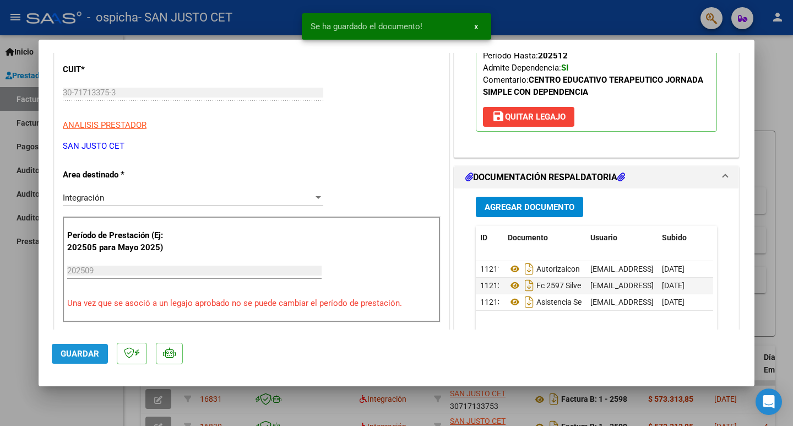
click at [84, 346] on button "Guardar" at bounding box center [80, 354] width 56 height 20
click at [516, 207] on span "Agregar Documento" at bounding box center [530, 207] width 90 height 10
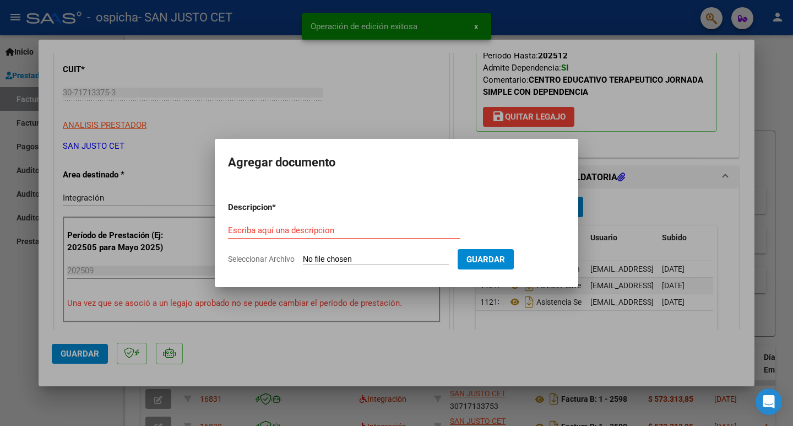
click at [323, 261] on input "Seleccionar Archivo" at bounding box center [376, 259] width 146 height 10
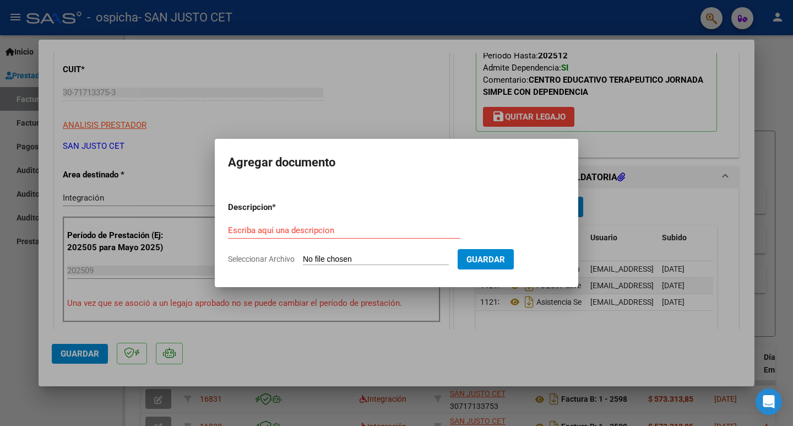
click at [505, 261] on span "Guardar" at bounding box center [485, 259] width 39 height 10
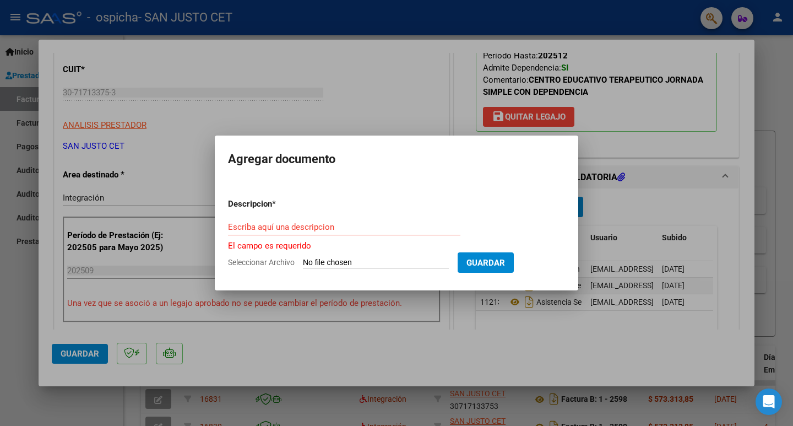
drag, startPoint x: 562, startPoint y: 343, endPoint x: 561, endPoint y: 337, distance: 5.7
click at [561, 342] on div at bounding box center [396, 213] width 793 height 426
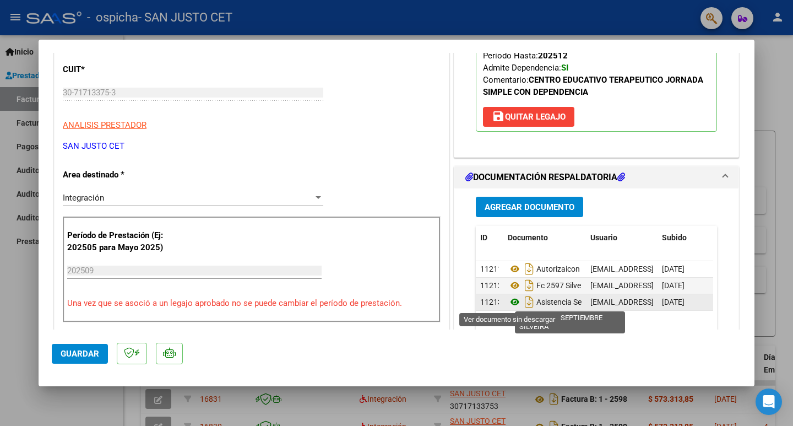
click at [509, 306] on icon at bounding box center [515, 301] width 14 height 13
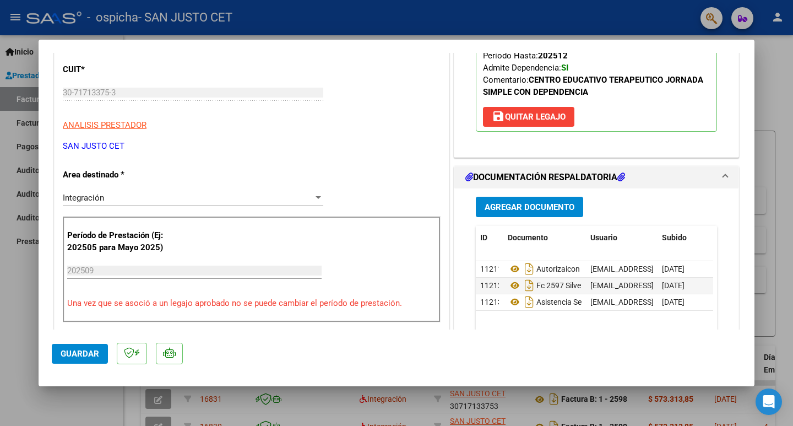
click at [51, 356] on mat-dialog-container "COMPROBANTE VER COMPROBANTE ESTADO: Recibida. En proceso de confirmacion/acepta…" at bounding box center [397, 213] width 716 height 346
click at [69, 356] on span "Guardar" at bounding box center [80, 354] width 39 height 10
